Goal: Task Accomplishment & Management: Manage account settings

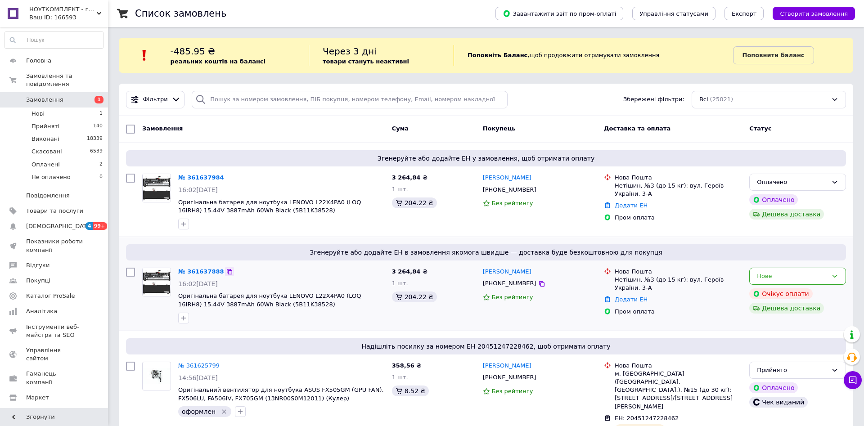
click at [227, 273] on icon at bounding box center [229, 271] width 5 height 5
click at [194, 175] on link "№ 361637984" at bounding box center [201, 177] width 46 height 7
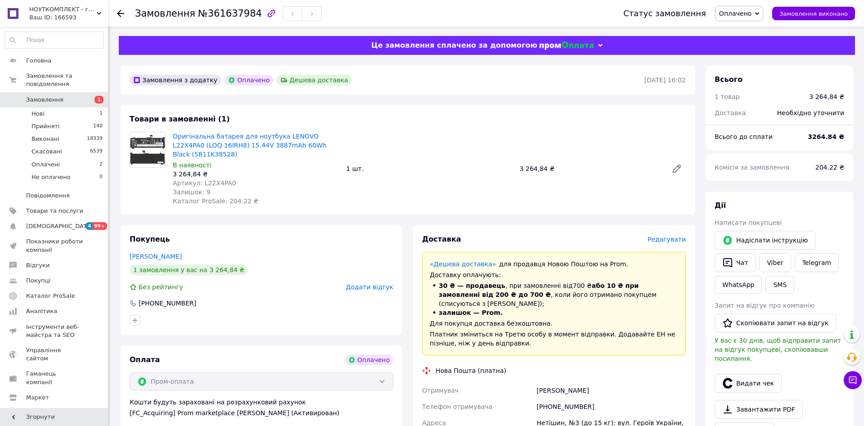
click at [748, 15] on span "Оплачено" at bounding box center [735, 13] width 32 height 7
click at [742, 28] on li "Прийнято" at bounding box center [739, 31] width 48 height 13
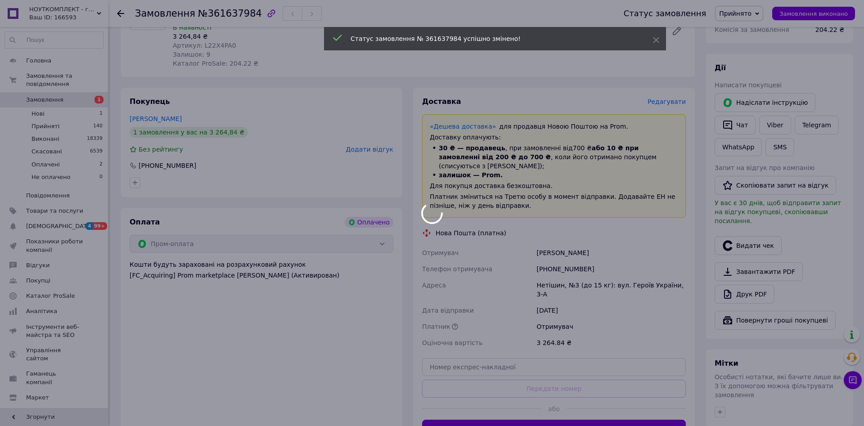
scroll to position [92, 0]
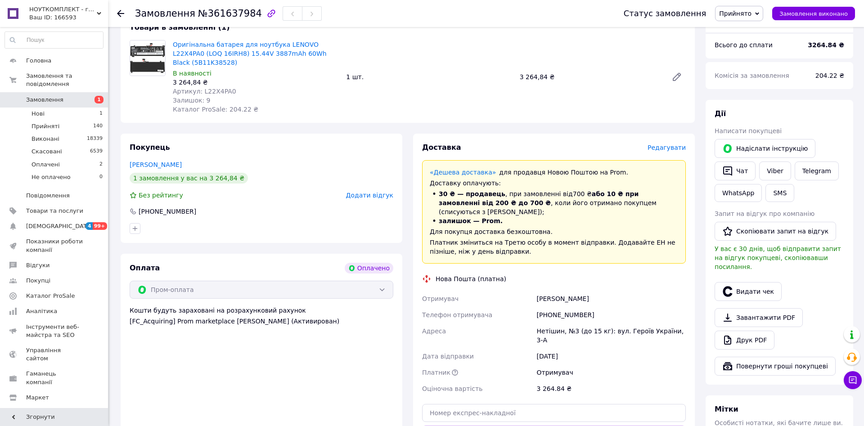
click at [668, 144] on span "Редагувати" at bounding box center [666, 147] width 38 height 7
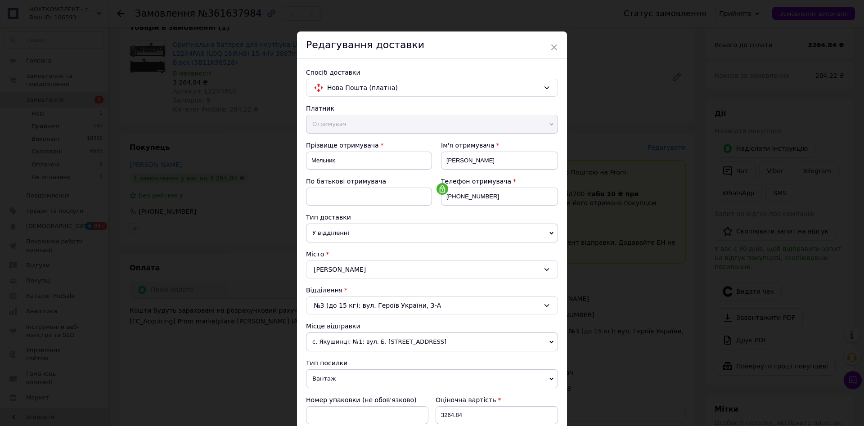
scroll to position [256, 0]
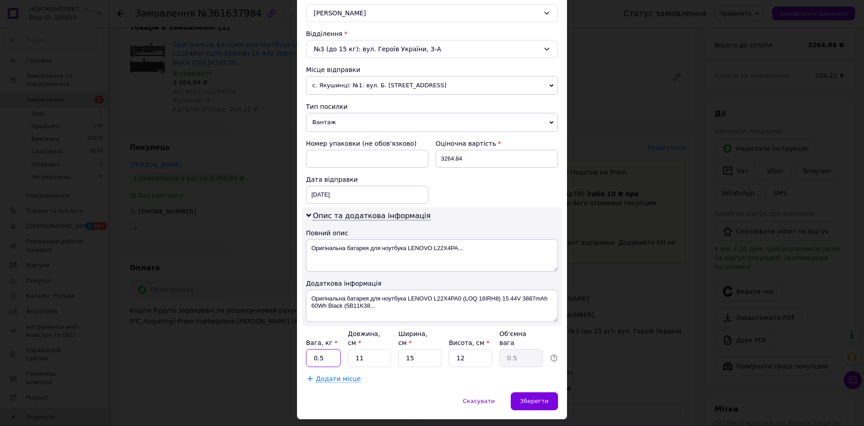
drag, startPoint x: 331, startPoint y: 353, endPoint x: 312, endPoint y: 344, distance: 21.1
click at [312, 349] on input "0.5" at bounding box center [323, 358] width 35 height 18
type input "1"
drag, startPoint x: 369, startPoint y: 350, endPoint x: 350, endPoint y: 353, distance: 19.2
click at [351, 353] on input "11" at bounding box center [369, 358] width 43 height 18
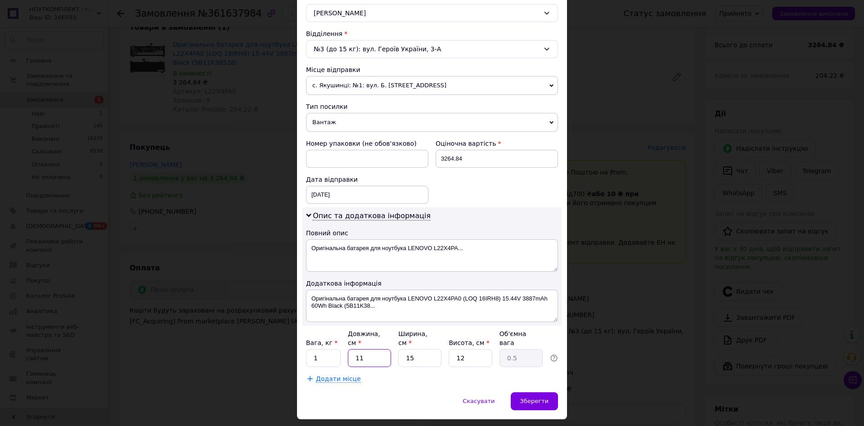
type input "2"
type input "0.1"
type input "20"
type input "0.9"
type input "20"
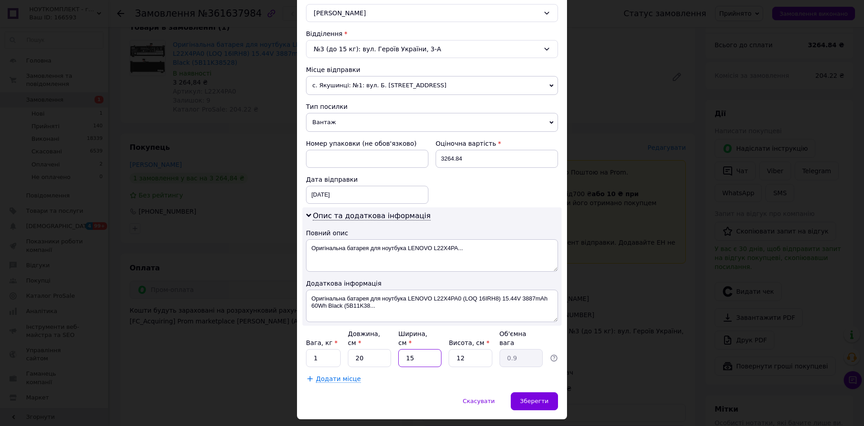
drag, startPoint x: 421, startPoint y: 352, endPoint x: 373, endPoint y: 349, distance: 47.8
click at [398, 349] on input "15" at bounding box center [419, 358] width 43 height 18
type input "2"
type input "0.12"
type input "20"
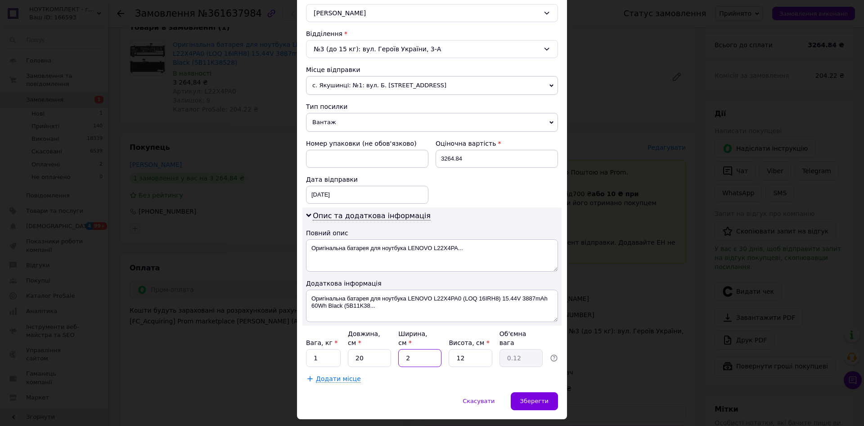
type input "1.2"
type input "20"
drag, startPoint x: 467, startPoint y: 349, endPoint x: 457, endPoint y: 348, distance: 10.4
click at [457, 349] on input "12" at bounding box center [469, 358] width 43 height 18
type input "1"
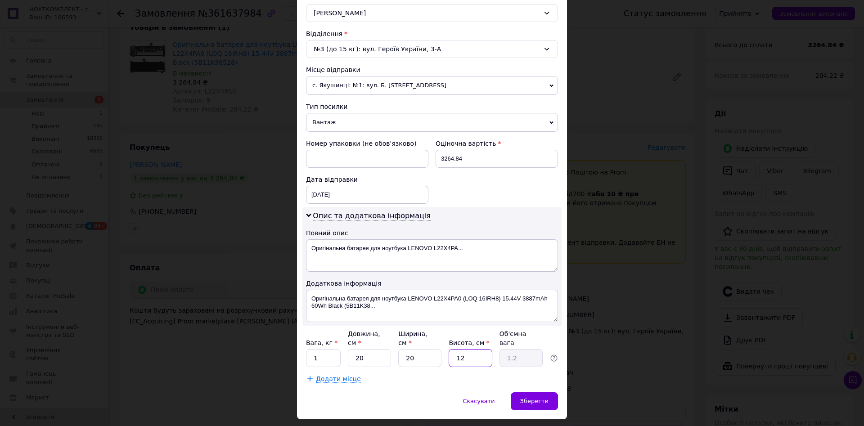
type input "0.1"
type input "10"
type input "1"
type input "10"
click at [401, 90] on span "с. Якушинці: №1: вул. Б. [STREET_ADDRESS]" at bounding box center [432, 85] width 252 height 19
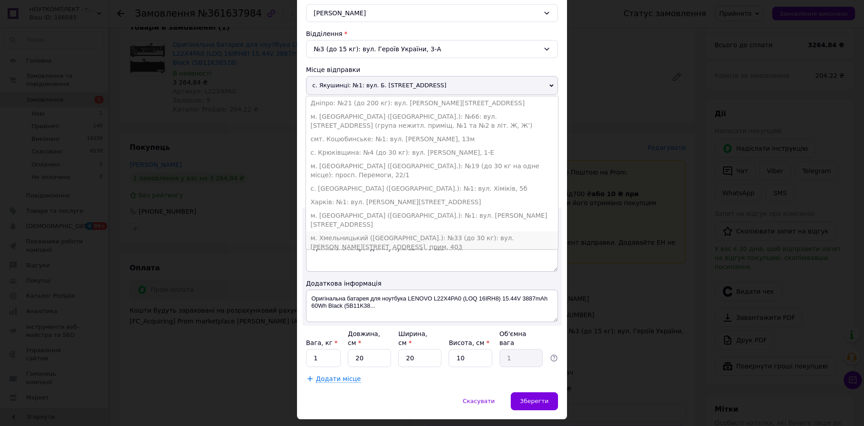
scroll to position [54, 0]
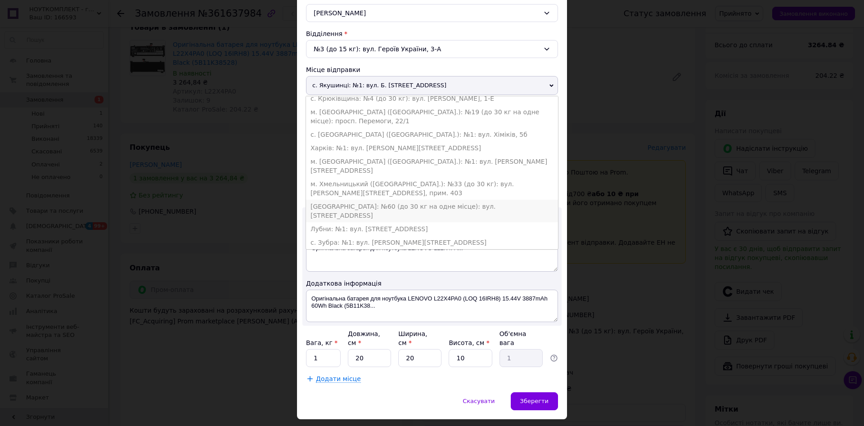
click at [342, 200] on li "[GEOGRAPHIC_DATA]: №60 (до 30 кг на одне місце): вул. [STREET_ADDRESS]" at bounding box center [432, 211] width 252 height 22
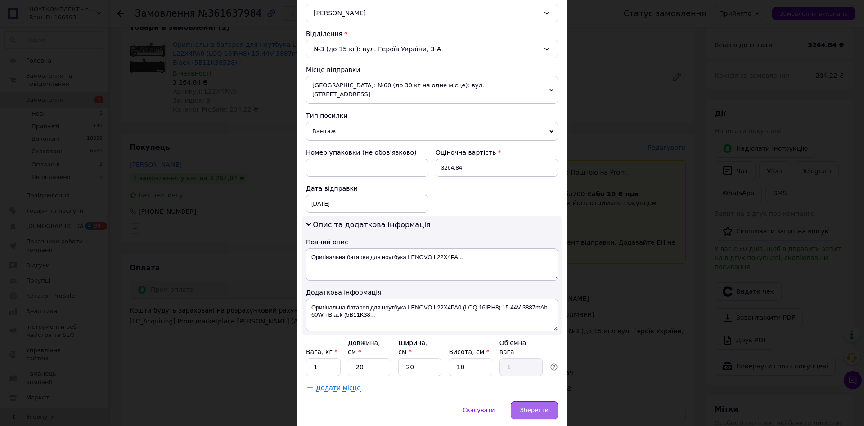
click at [543, 407] on span "Зберегти" at bounding box center [534, 410] width 28 height 7
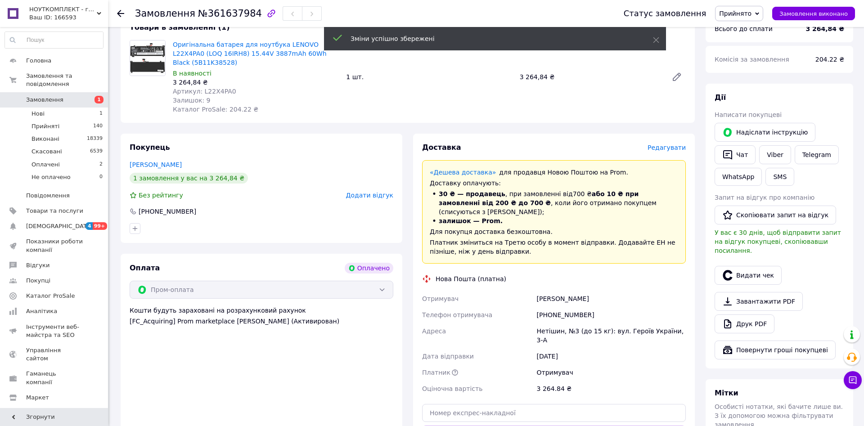
scroll to position [184, 0]
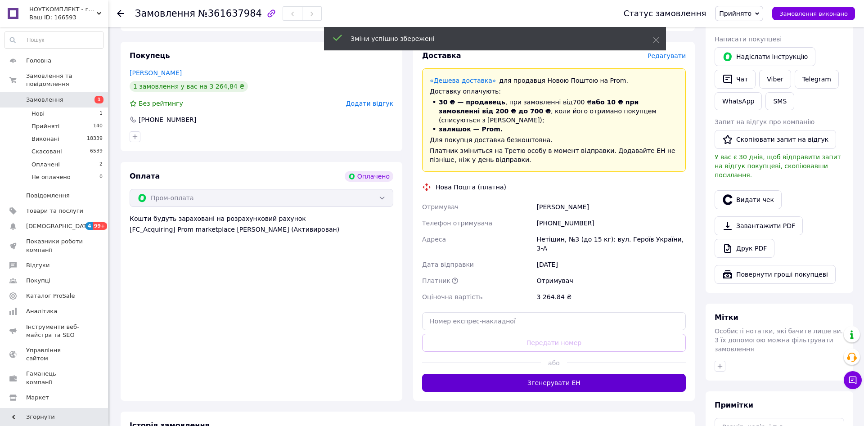
click at [496, 374] on button "Згенерувати ЕН" at bounding box center [554, 383] width 264 height 18
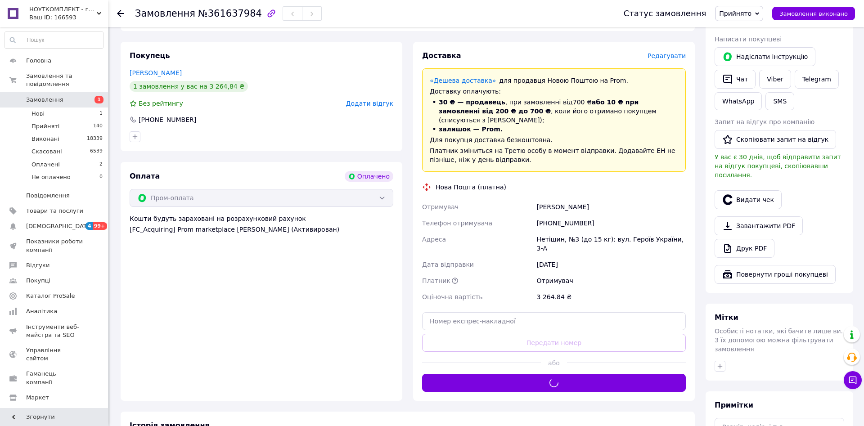
scroll to position [92, 0]
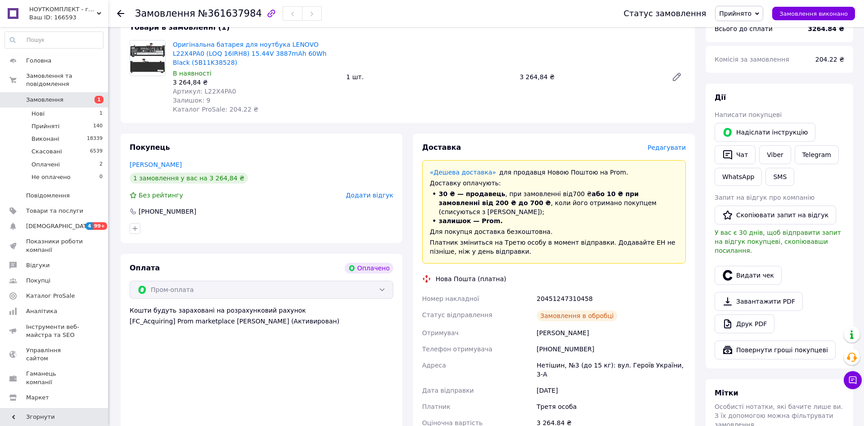
click at [215, 88] on span "Артикул: L22X4PA0" at bounding box center [204, 91] width 63 height 7
copy span "L22X4PA0"
click at [548, 357] on div "Нетішин, №3 (до 15 кг): вул. Героїв України, 3-А" at bounding box center [611, 369] width 152 height 25
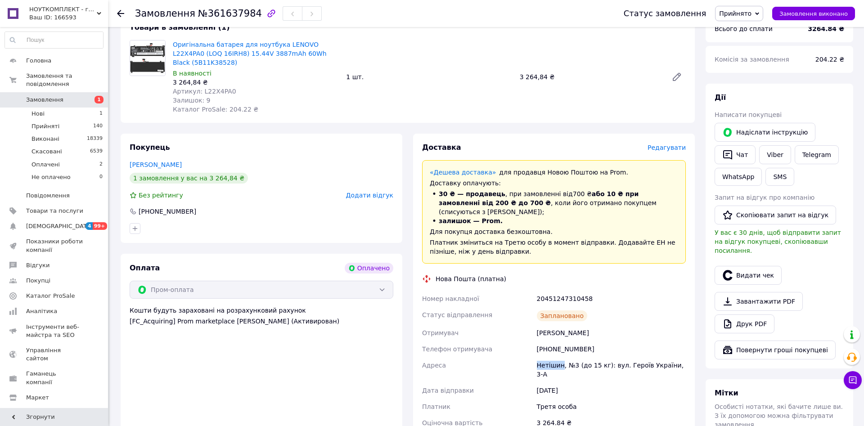
drag, startPoint x: 596, startPoint y: 315, endPoint x: 537, endPoint y: 315, distance: 59.8
click at [537, 325] on div "[PERSON_NAME]" at bounding box center [611, 333] width 152 height 16
copy div "[PERSON_NAME]"
drag, startPoint x: 583, startPoint y: 334, endPoint x: 541, endPoint y: 336, distance: 42.3
click at [541, 341] on div "[PHONE_NUMBER]" at bounding box center [611, 349] width 152 height 16
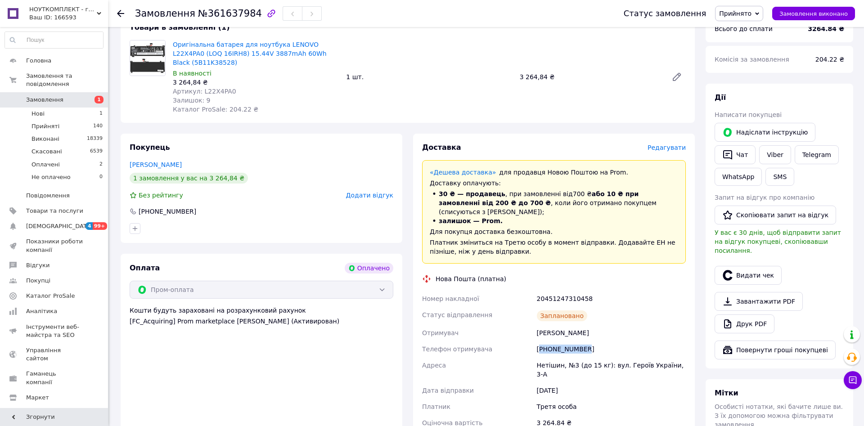
copy div "380687390303"
click at [552, 357] on div "Нетішин, №3 (до 15 кг): вул. Героїв України, 3-А" at bounding box center [611, 369] width 152 height 25
drag, startPoint x: 596, startPoint y: 309, endPoint x: 594, endPoint y: 314, distance: 5.3
click at [596, 325] on div "[PERSON_NAME]" at bounding box center [611, 333] width 152 height 16
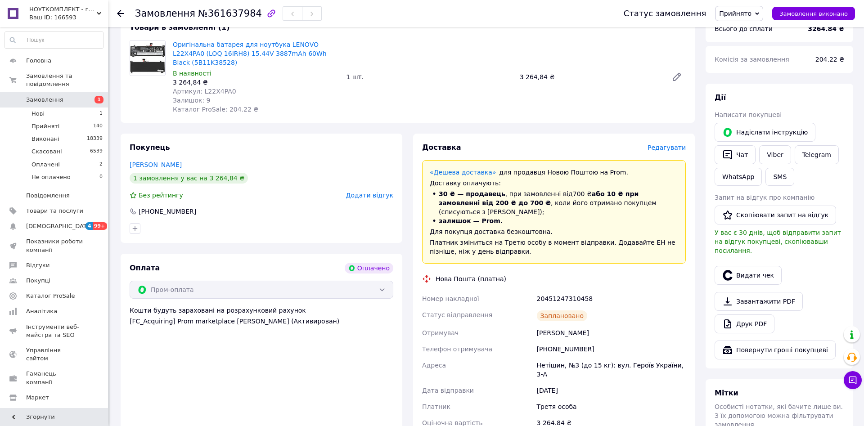
click at [539, 357] on div "Нетішин, №3 (до 15 кг): вул. Героїв України, 3-А" at bounding box center [611, 369] width 152 height 25
copy div "[PERSON_NAME]"
click at [228, 15] on span "№361637984" at bounding box center [230, 13] width 64 height 11
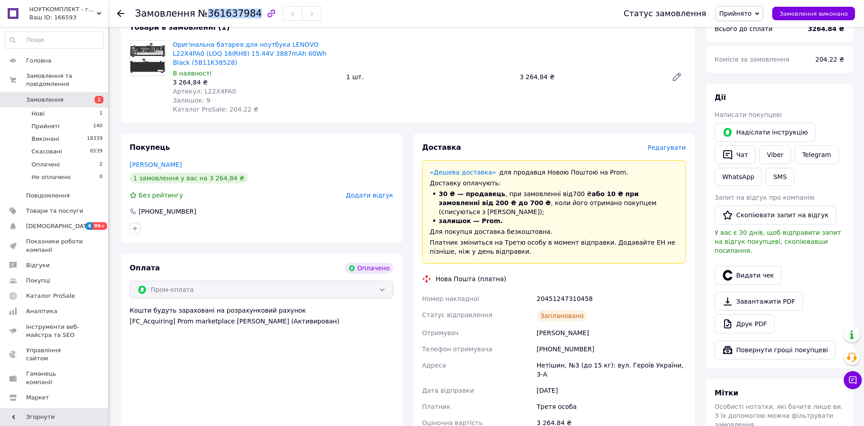
copy span "361637984"
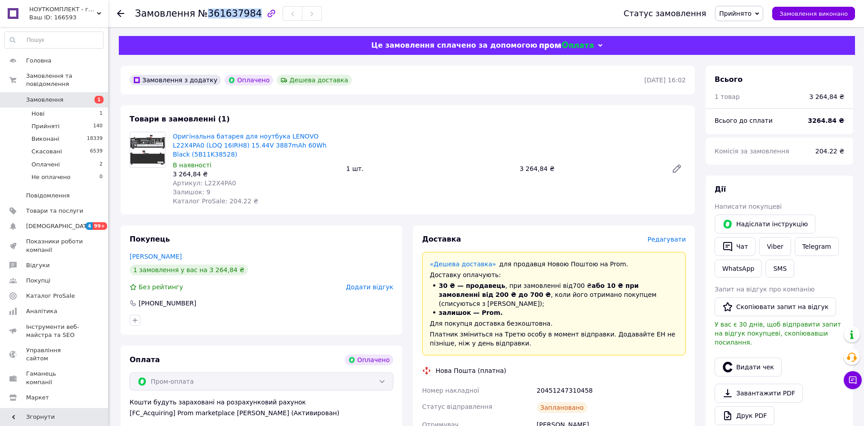
scroll to position [184, 0]
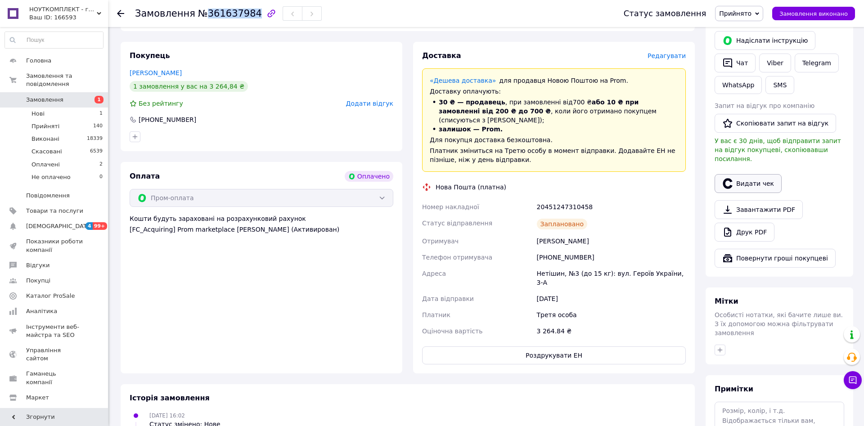
click at [739, 176] on button "Видати чек" at bounding box center [747, 183] width 67 height 19
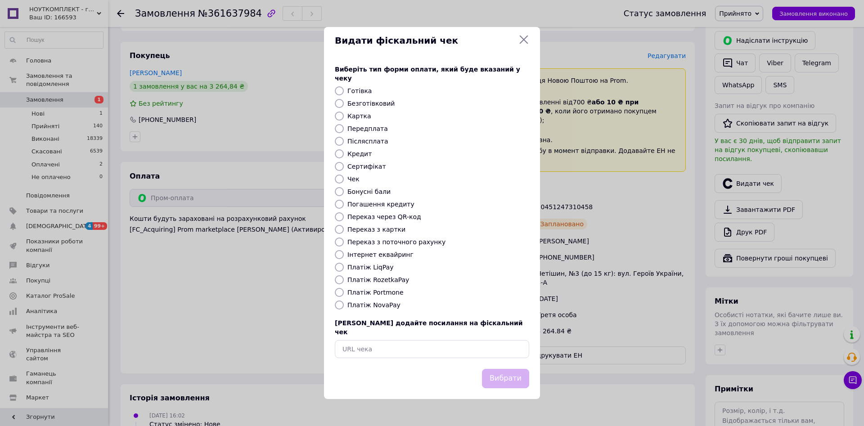
click at [395, 282] on label "Платіж RozetkaPay" at bounding box center [378, 279] width 62 height 7
click at [344, 282] on input "Платіж RozetkaPay" at bounding box center [339, 279] width 9 height 9
radio input "true"
click at [504, 369] on button "Вибрати" at bounding box center [505, 378] width 47 height 19
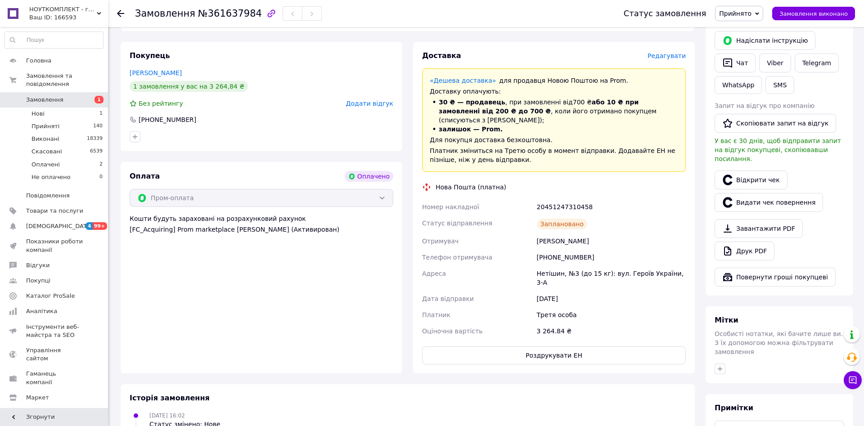
scroll to position [336, 0]
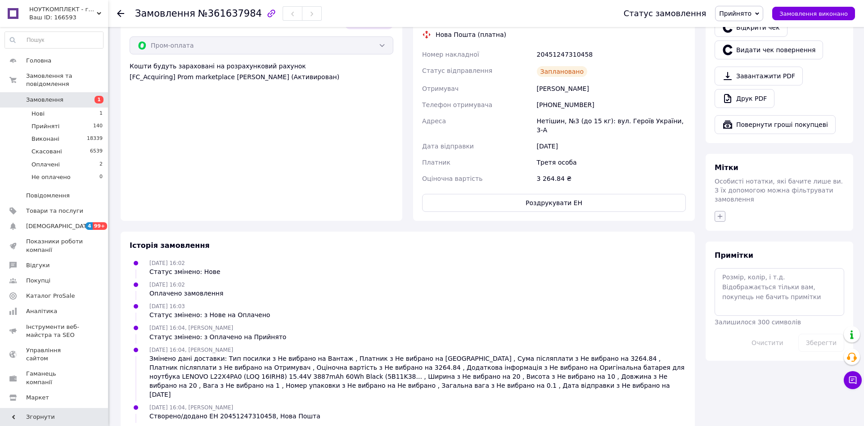
click at [724, 211] on button "button" at bounding box center [719, 216] width 11 height 11
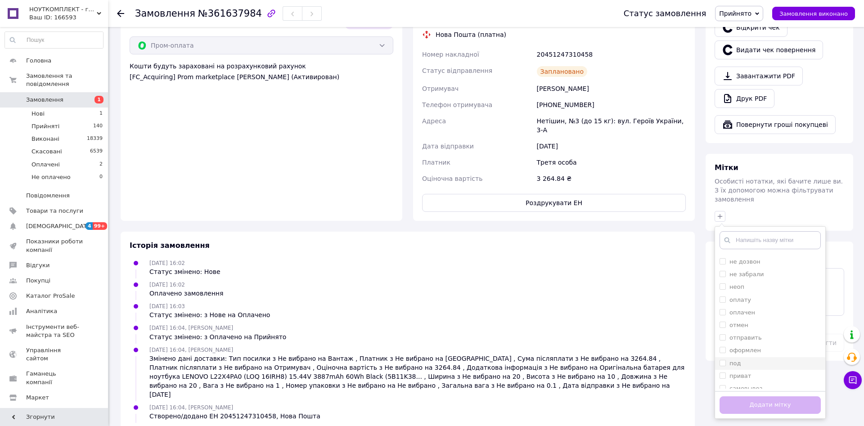
scroll to position [207, 0]
click at [725, 328] on input "ттн" at bounding box center [722, 331] width 6 height 6
checkbox input "true"
click at [734, 396] on button "Додати мітку" at bounding box center [769, 405] width 101 height 18
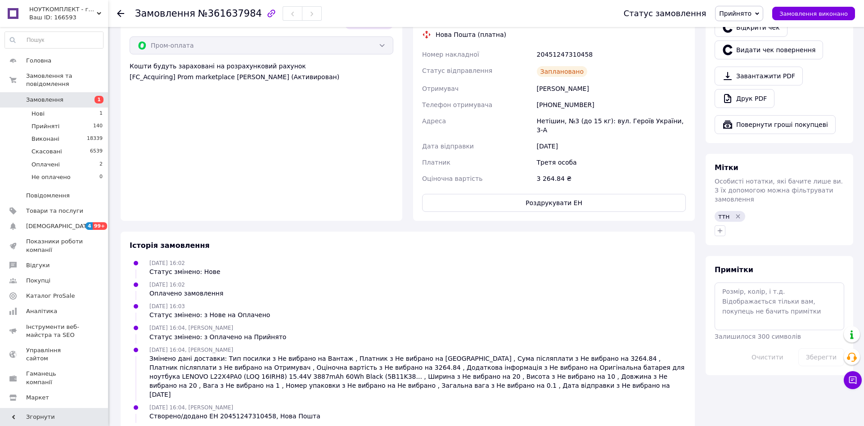
click at [670, 403] on div "[DATE] 16:04, [PERSON_NAME] Створено/додано ЕН 20451247310458, Нова Пошта" at bounding box center [407, 412] width 563 height 18
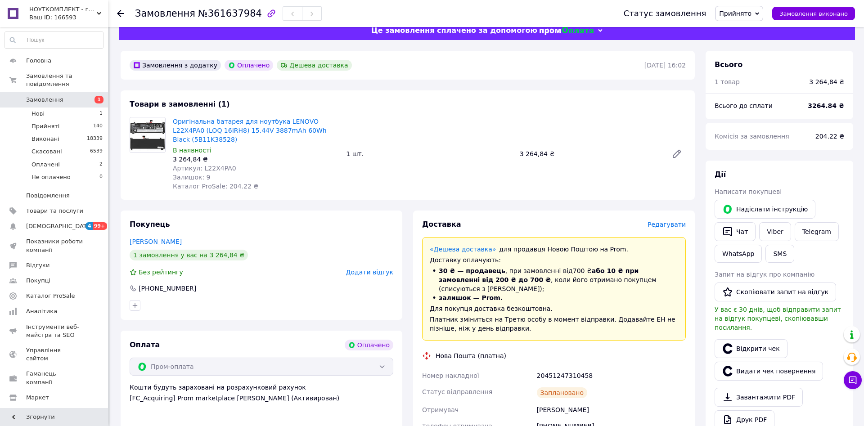
scroll to position [0, 0]
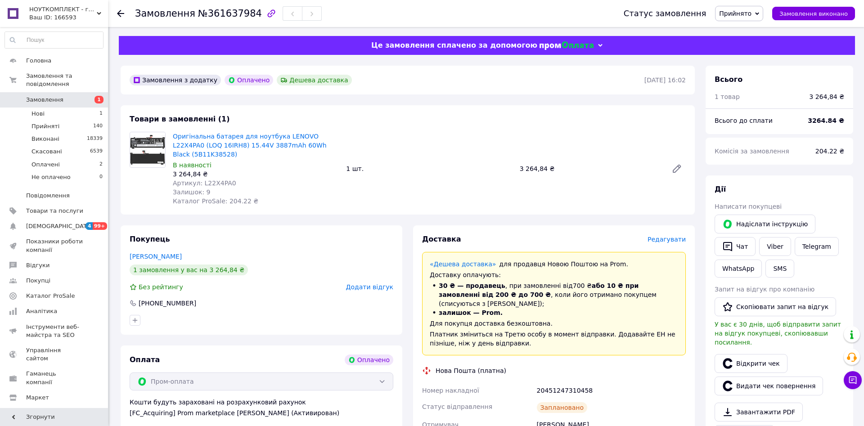
click at [45, 96] on span "Замовлення" at bounding box center [44, 100] width 37 height 8
